Goal: Check status: Check status

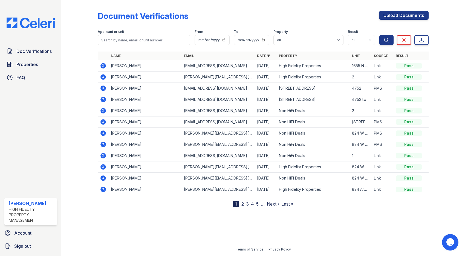
click at [105, 88] on icon at bounding box center [102, 87] width 5 height 5
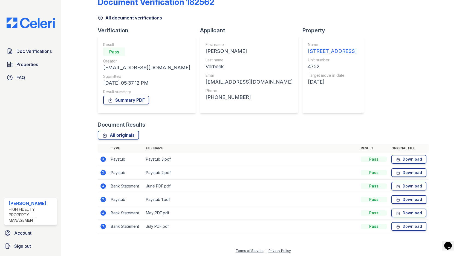
scroll to position [15, 0]
click at [100, 185] on icon at bounding box center [102, 185] width 5 height 5
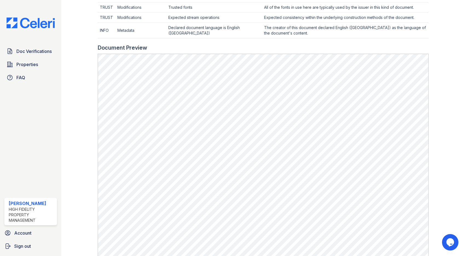
scroll to position [321, 0]
